Goal: Information Seeking & Learning: Learn about a topic

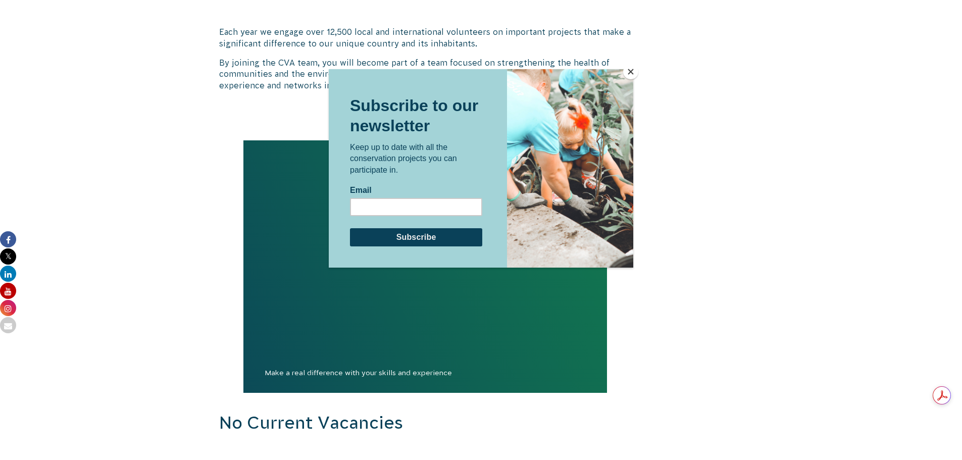
scroll to position [589, 0]
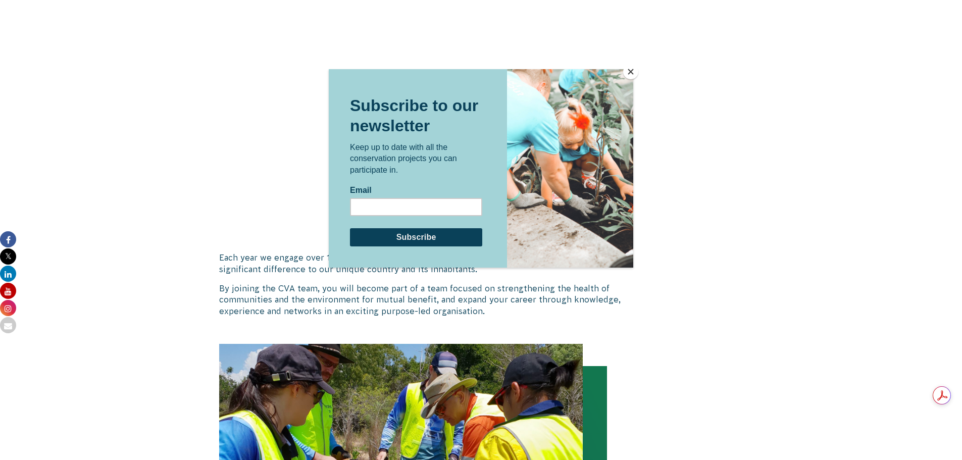
click at [630, 70] on button "Close" at bounding box center [630, 71] width 15 height 15
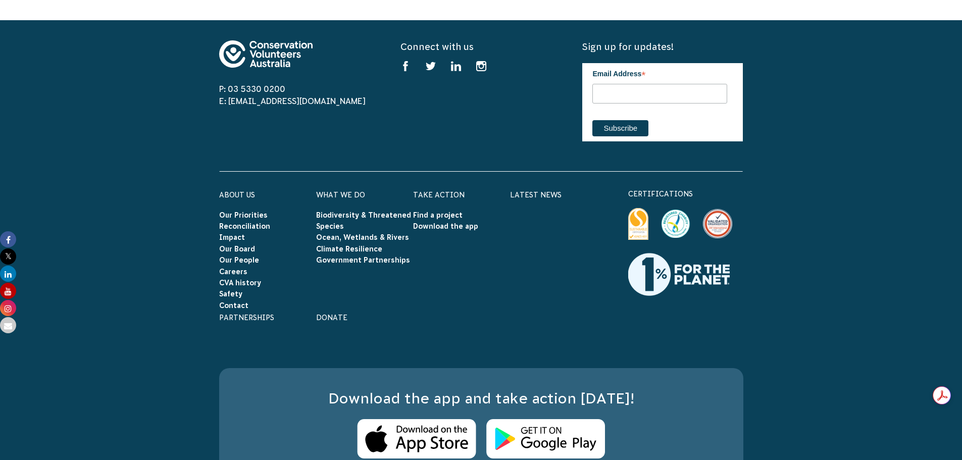
scroll to position [1650, 0]
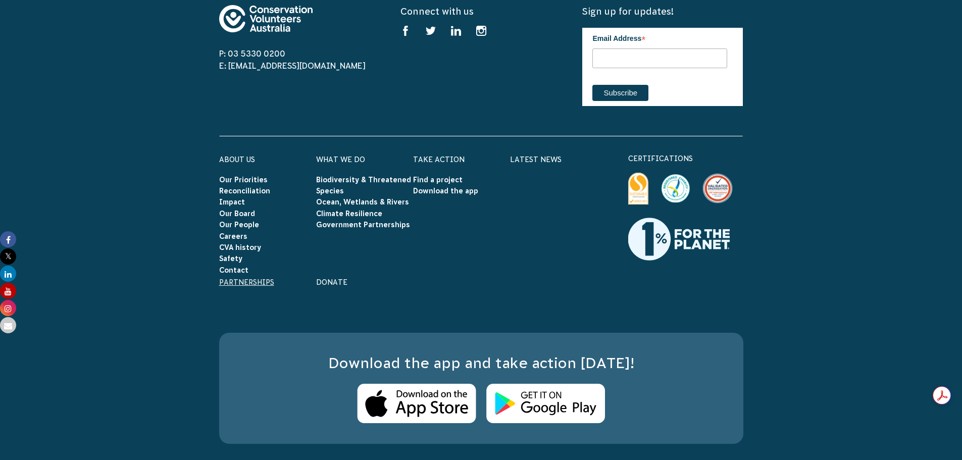
click at [238, 278] on link "Partnerships" at bounding box center [246, 282] width 55 height 8
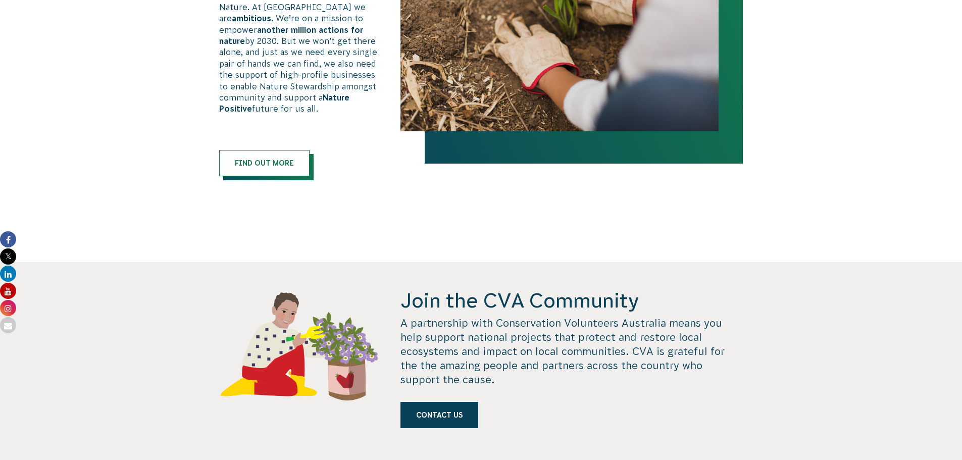
scroll to position [707, 0]
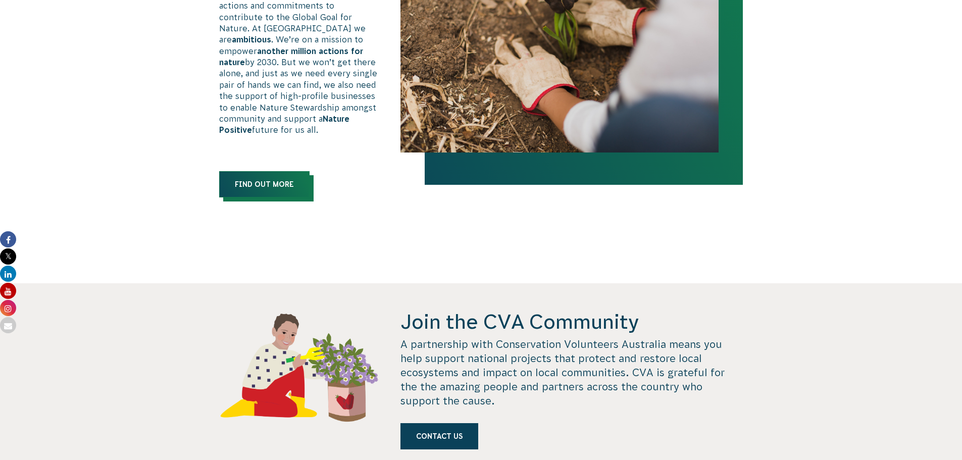
click at [260, 186] on link "Find out more" at bounding box center [264, 184] width 90 height 26
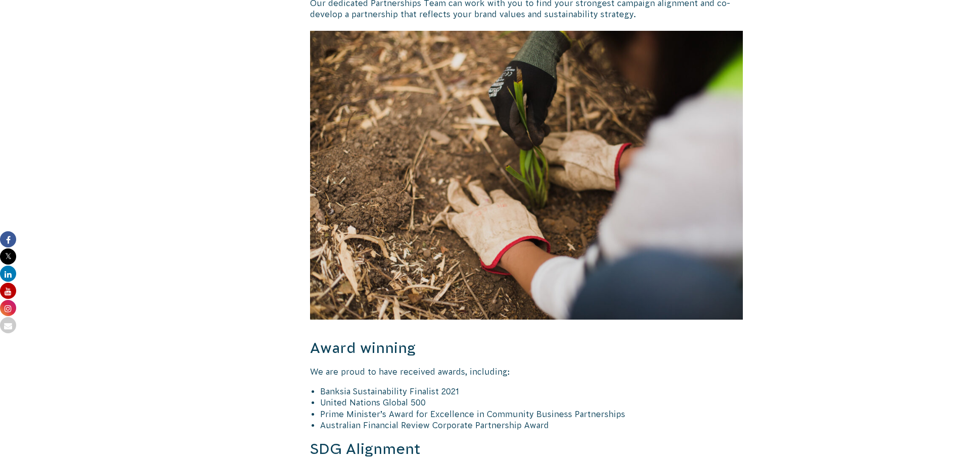
scroll to position [2121, 0]
